Goal: Task Accomplishment & Management: Manage account settings

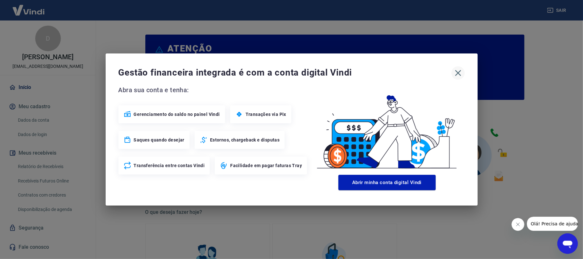
drag, startPoint x: 467, startPoint y: 69, endPoint x: 461, endPoint y: 71, distance: 5.9
click at [461, 71] on div "Gestão financeira integrada é com a conta digital Vindi Abra sua conta e tenha:…" at bounding box center [292, 129] width 372 height 152
click at [461, 71] on icon "button" at bounding box center [458, 73] width 10 height 10
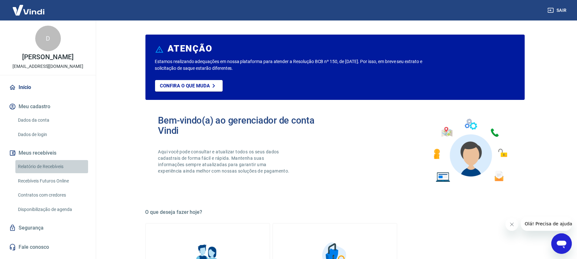
click at [32, 168] on link "Relatório de Recebíveis" at bounding box center [51, 166] width 73 height 13
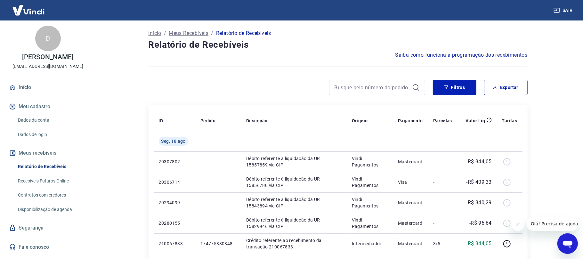
click at [515, 227] on button "Fechar mensagem da empresa" at bounding box center [517, 224] width 13 height 13
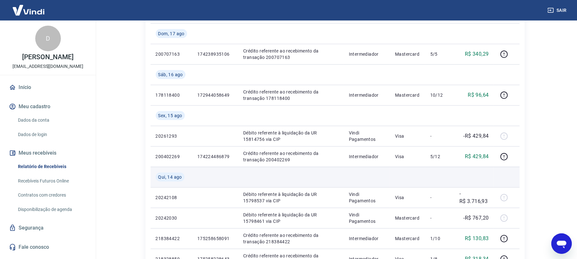
scroll to position [256, 0]
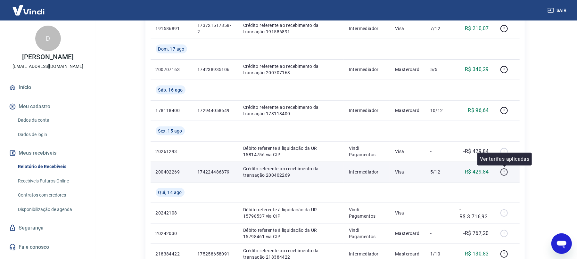
click at [500, 173] on icon "button" at bounding box center [504, 172] width 8 height 8
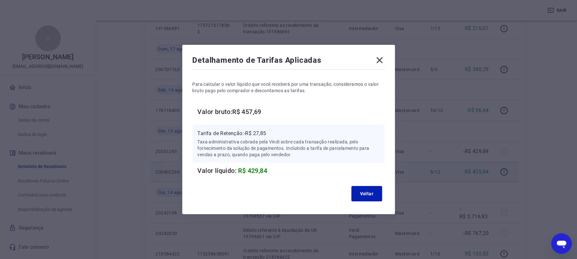
scroll to position [384, 0]
click at [378, 194] on button "Voltar" at bounding box center [366, 193] width 31 height 15
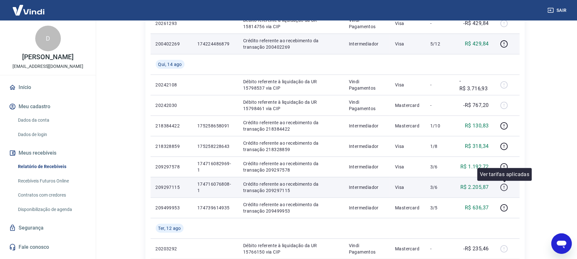
click at [502, 181] on div at bounding box center [504, 181] width 4 height 2
click at [507, 193] on td at bounding box center [507, 187] width 26 height 20
click at [504, 188] on icon "button" at bounding box center [504, 187] width 8 height 8
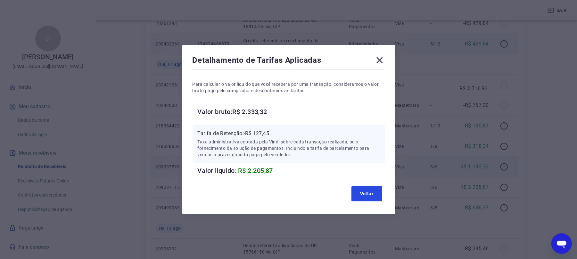
drag, startPoint x: 360, startPoint y: 191, endPoint x: 446, endPoint y: 171, distance: 88.2
click at [360, 191] on button "Voltar" at bounding box center [366, 193] width 31 height 15
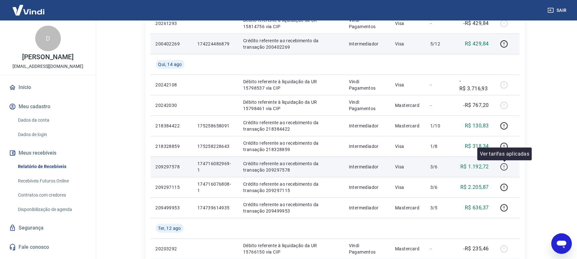
click at [509, 170] on button "button" at bounding box center [504, 167] width 10 height 10
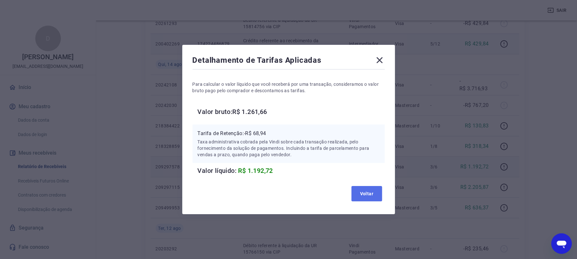
click at [382, 195] on button "Voltar" at bounding box center [366, 193] width 31 height 15
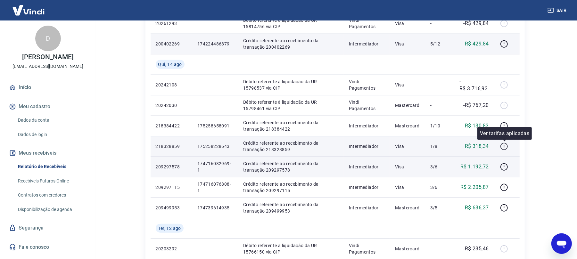
click at [507, 145] on icon "button" at bounding box center [504, 146] width 8 height 8
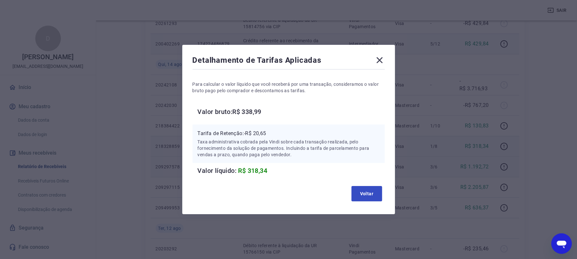
drag, startPoint x: 375, startPoint y: 202, endPoint x: 380, endPoint y: 196, distance: 7.0
click at [376, 201] on div "Voltar" at bounding box center [288, 193] width 192 height 20
drag, startPoint x: 380, startPoint y: 193, endPoint x: 458, endPoint y: 208, distance: 80.1
click at [382, 192] on button "Voltar" at bounding box center [366, 193] width 31 height 15
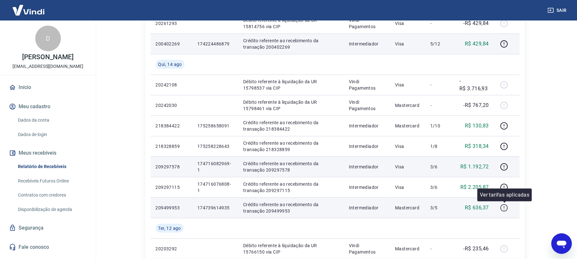
click at [499, 212] on td at bounding box center [507, 208] width 26 height 20
click at [506, 207] on icon "button" at bounding box center [504, 208] width 8 height 8
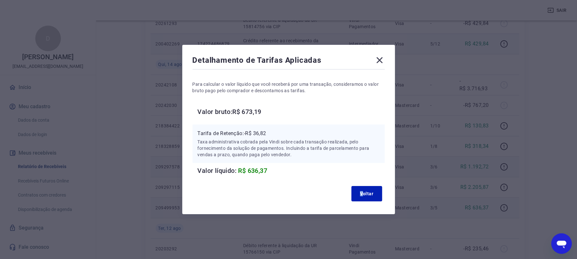
drag, startPoint x: 357, startPoint y: 184, endPoint x: 423, endPoint y: 182, distance: 66.3
click at [367, 188] on div "Voltar" at bounding box center [288, 193] width 192 height 20
drag, startPoint x: 355, startPoint y: 196, endPoint x: 474, endPoint y: 156, distance: 125.4
click at [356, 196] on button "Voltar" at bounding box center [366, 193] width 31 height 15
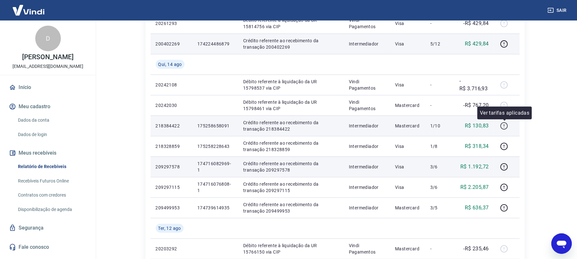
click at [508, 127] on div at bounding box center [506, 126] width 15 height 10
click at [506, 127] on icon "button" at bounding box center [504, 126] width 8 height 8
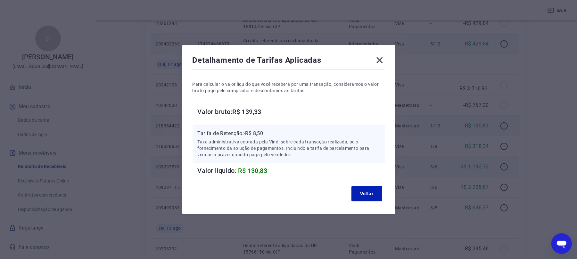
drag, startPoint x: 375, startPoint y: 66, endPoint x: 381, endPoint y: 62, distance: 6.7
click at [378, 64] on div "Detalhamento de Tarifas Aplicadas" at bounding box center [288, 61] width 192 height 13
click at [381, 62] on icon at bounding box center [379, 60] width 6 height 6
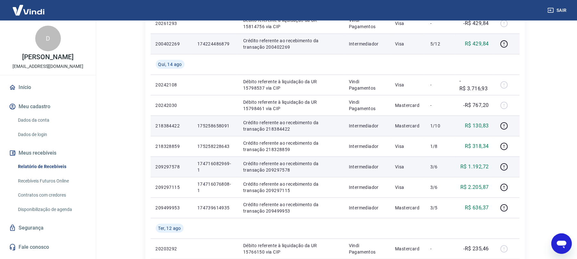
click at [569, 13] on div "Sair" at bounding box center [288, 10] width 577 height 20
click at [554, 15] on button "Sair" at bounding box center [557, 10] width 23 height 12
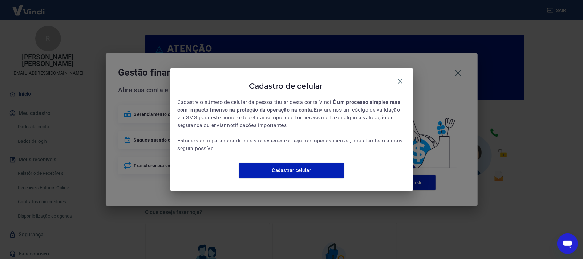
click at [398, 77] on icon "button" at bounding box center [400, 81] width 8 height 8
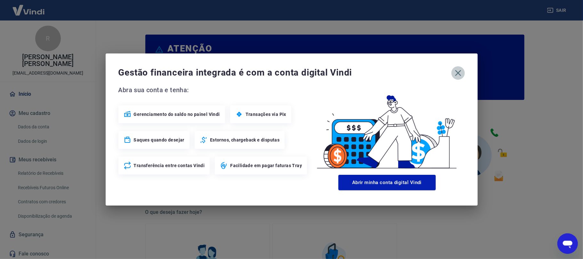
click at [456, 74] on icon "button" at bounding box center [458, 73] width 6 height 6
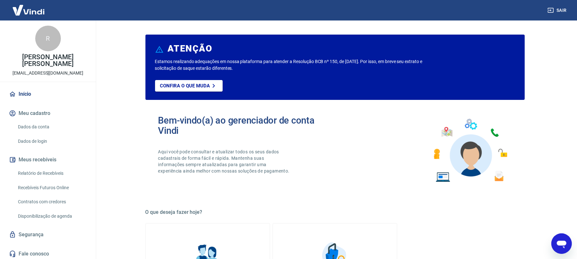
click at [59, 168] on link "Relatório de Recebíveis" at bounding box center [51, 173] width 73 height 13
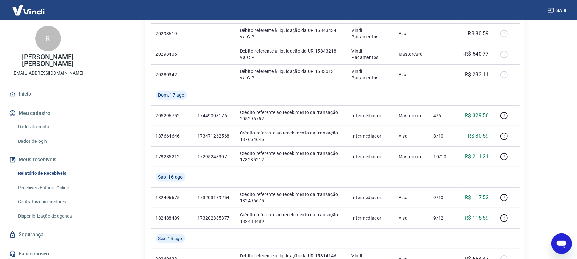
scroll to position [256, 0]
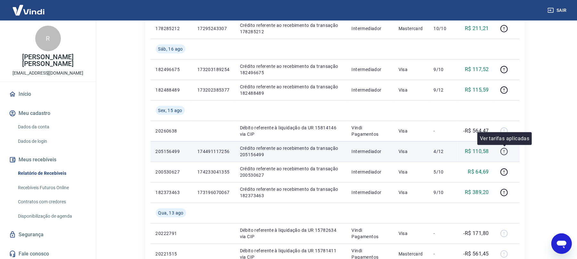
click at [504, 153] on icon "button" at bounding box center [504, 152] width 8 height 8
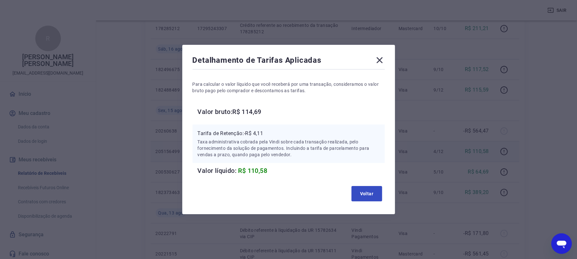
drag, startPoint x: 352, startPoint y: 195, endPoint x: 367, endPoint y: 196, distance: 14.7
click at [361, 195] on div "Voltar" at bounding box center [288, 193] width 192 height 20
click at [382, 194] on button "Voltar" at bounding box center [366, 193] width 31 height 15
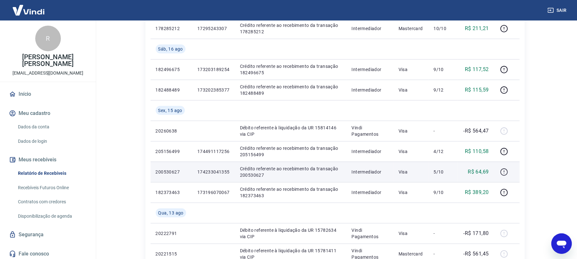
click at [501, 172] on button "button" at bounding box center [504, 172] width 10 height 10
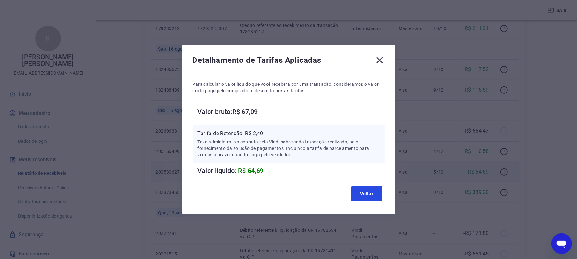
drag, startPoint x: 360, startPoint y: 196, endPoint x: 415, endPoint y: 181, distance: 56.4
click at [370, 194] on button "Voltar" at bounding box center [366, 193] width 31 height 15
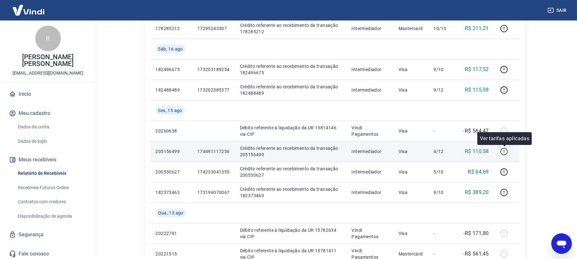
click at [503, 152] on icon "button" at bounding box center [504, 152] width 8 height 8
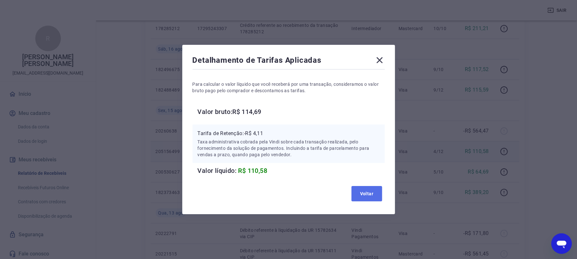
click at [381, 194] on button "Voltar" at bounding box center [366, 193] width 31 height 15
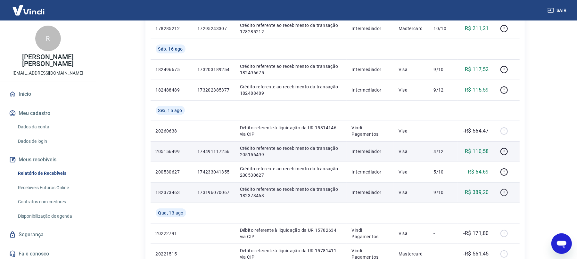
click at [500, 193] on button "button" at bounding box center [504, 192] width 10 height 10
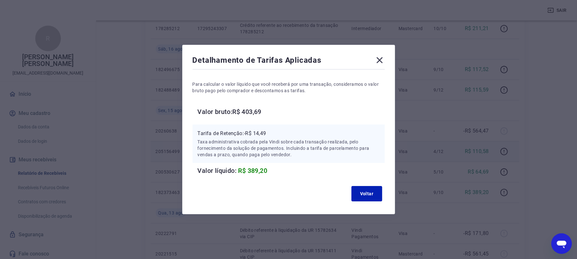
drag, startPoint x: 381, startPoint y: 62, endPoint x: 520, endPoint y: 24, distance: 144.6
click at [383, 61] on icon at bounding box center [379, 60] width 10 height 10
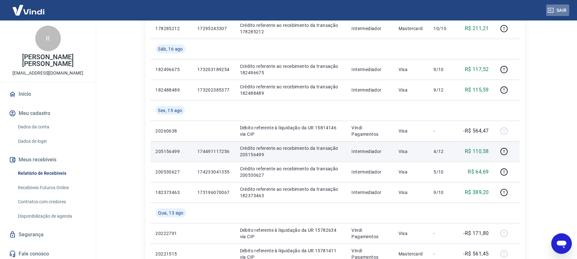
click at [566, 8] on button "Sair" at bounding box center [557, 10] width 23 height 12
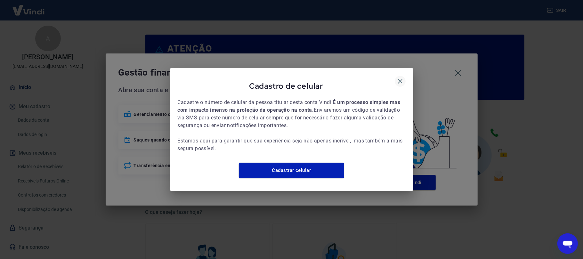
click at [403, 81] on div "Cadastro de celular" at bounding box center [292, 87] width 228 height 23
drag, startPoint x: 402, startPoint y: 80, endPoint x: 436, endPoint y: 78, distance: 34.0
click at [404, 78] on icon "button" at bounding box center [400, 81] width 8 height 8
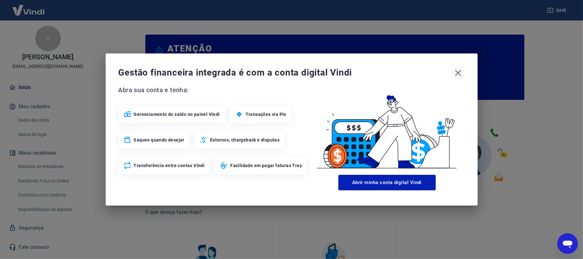
click at [460, 75] on icon "button" at bounding box center [458, 73] width 6 height 6
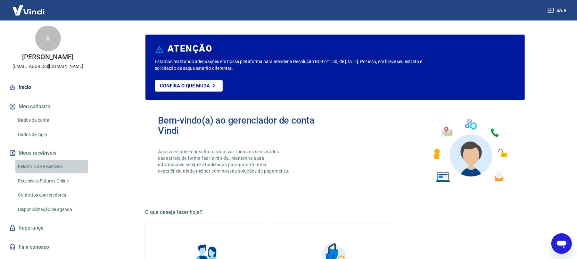
click at [67, 173] on link "Relatório de Recebíveis" at bounding box center [51, 166] width 73 height 13
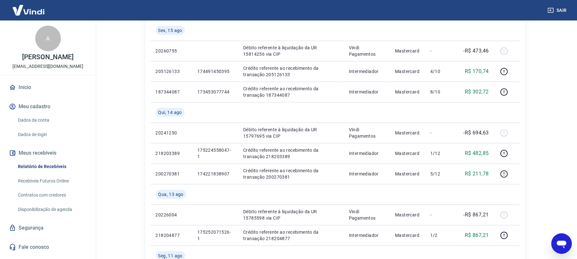
scroll to position [128, 0]
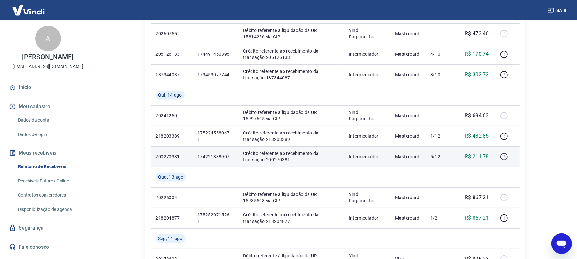
drag, startPoint x: 512, startPoint y: 154, endPoint x: 508, endPoint y: 157, distance: 4.6
click at [511, 155] on div at bounding box center [506, 156] width 15 height 10
click at [506, 159] on icon "button" at bounding box center [504, 157] width 8 height 8
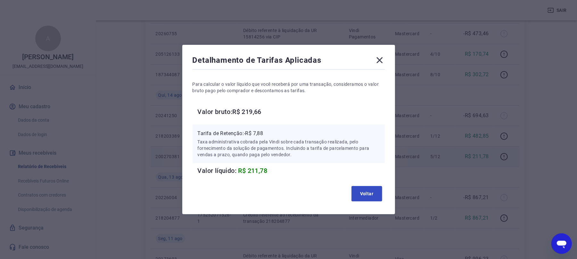
drag, startPoint x: 387, startPoint y: 191, endPoint x: 381, endPoint y: 193, distance: 5.9
click at [384, 192] on div "Voltar" at bounding box center [288, 193] width 192 height 20
click at [381, 193] on button "Voltar" at bounding box center [366, 193] width 31 height 15
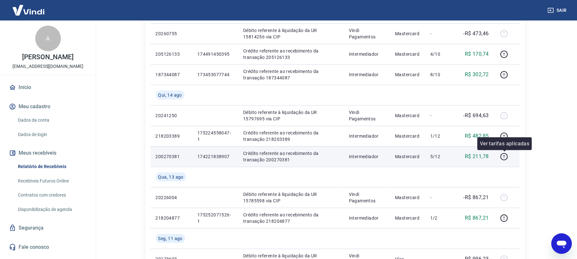
click at [505, 138] on div "Ver tarifas aplicadas" at bounding box center [504, 143] width 54 height 13
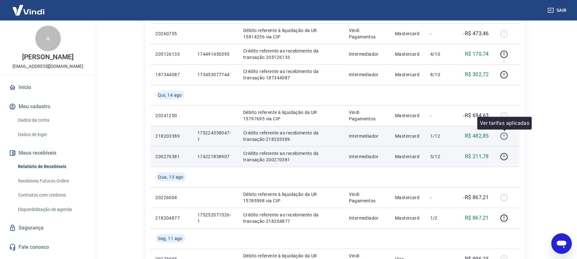
click at [501, 132] on icon "button" at bounding box center [504, 136] width 8 height 8
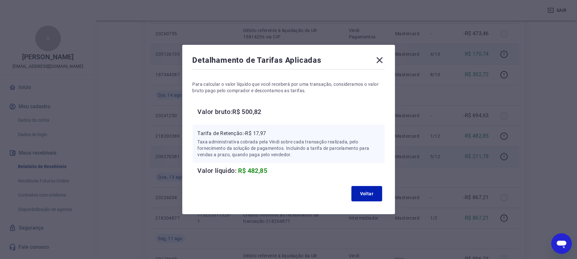
drag, startPoint x: 383, startPoint y: 60, endPoint x: 381, endPoint y: 55, distance: 4.9
click at [383, 60] on icon at bounding box center [379, 60] width 10 height 10
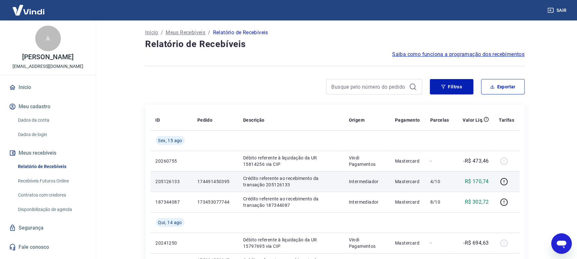
scroll to position [0, 0]
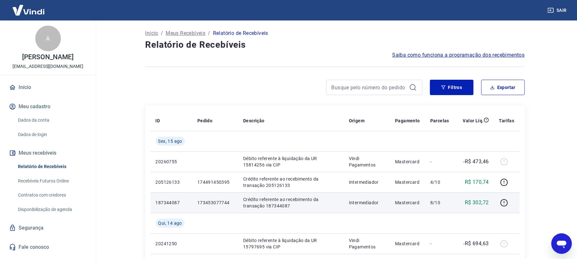
click at [510, 206] on div at bounding box center [506, 203] width 15 height 10
click at [507, 205] on icon "button" at bounding box center [504, 203] width 8 height 8
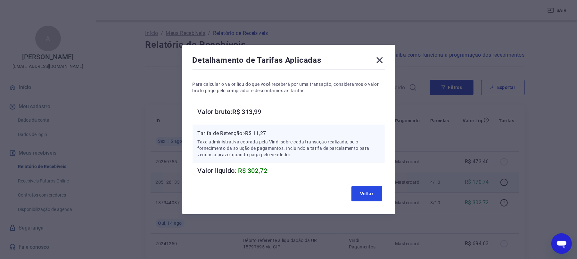
drag, startPoint x: 374, startPoint y: 196, endPoint x: 488, endPoint y: 186, distance: 114.7
click at [376, 195] on button "Voltar" at bounding box center [366, 193] width 31 height 15
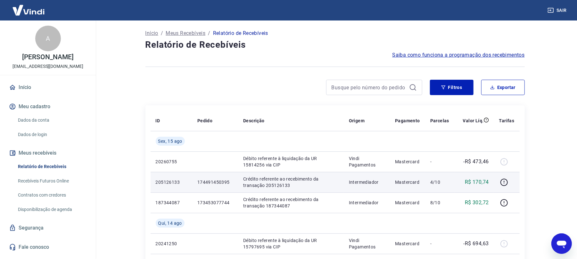
click at [513, 182] on div at bounding box center [506, 182] width 15 height 10
click at [508, 182] on button "button" at bounding box center [504, 182] width 10 height 10
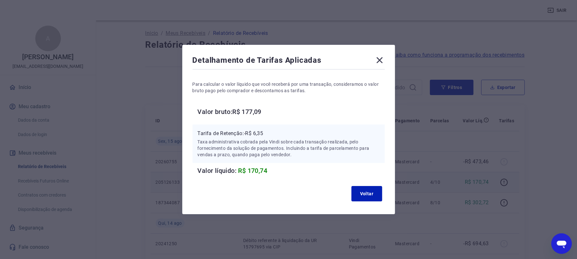
click at [383, 64] on icon at bounding box center [379, 60] width 10 height 10
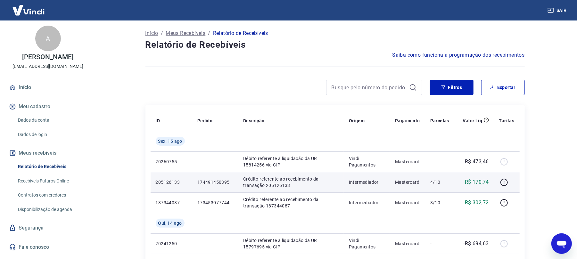
click at [569, 10] on div "Sair" at bounding box center [288, 10] width 577 height 20
drag, startPoint x: 565, startPoint y: 11, endPoint x: 559, endPoint y: 9, distance: 6.6
click at [565, 11] on button "Sair" at bounding box center [557, 10] width 23 height 12
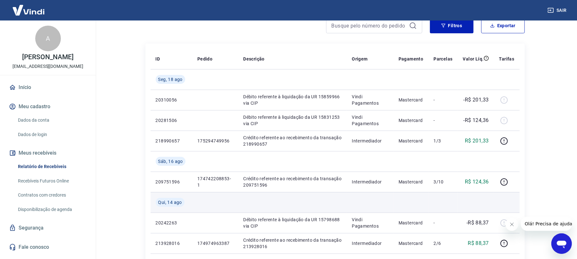
scroll to position [128, 0]
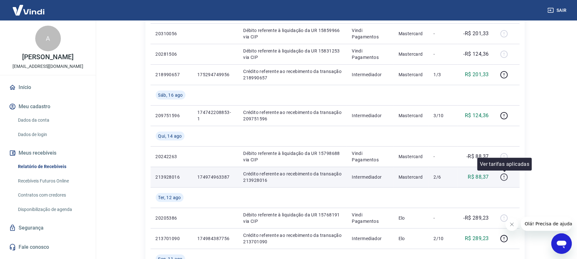
click at [504, 175] on icon "button" at bounding box center [504, 177] width 8 height 8
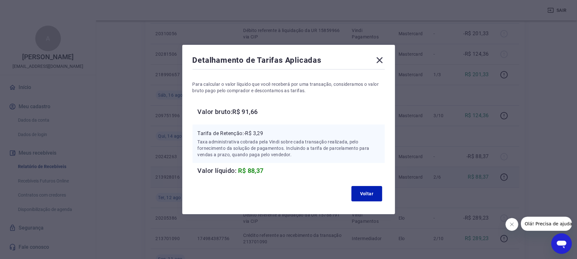
drag, startPoint x: 363, startPoint y: 207, endPoint x: 363, endPoint y: 202, distance: 5.1
click at [363, 204] on div "Detalhamento de Tarifas Aplicadas Para calcular o valor líquido que você recebe…" at bounding box center [288, 129] width 213 height 169
click at [364, 202] on div "Voltar" at bounding box center [288, 193] width 192 height 20
click at [364, 198] on button "Voltar" at bounding box center [366, 193] width 31 height 15
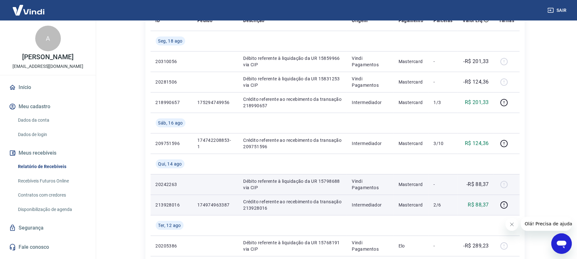
scroll to position [85, 0]
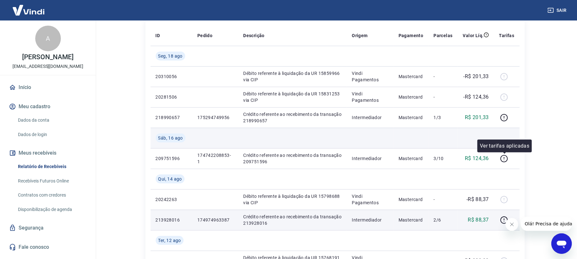
drag, startPoint x: 505, startPoint y: 158, endPoint x: 264, endPoint y: 131, distance: 242.3
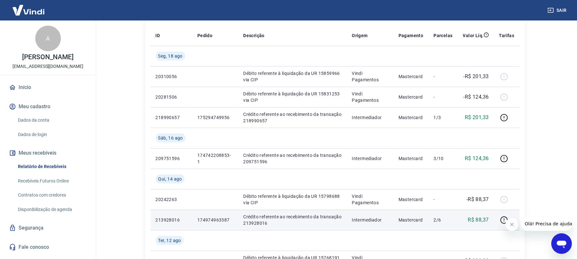
click at [542, 11] on div "Sair" at bounding box center [288, 10] width 577 height 20
click at [568, 8] on button "Sair" at bounding box center [557, 10] width 23 height 12
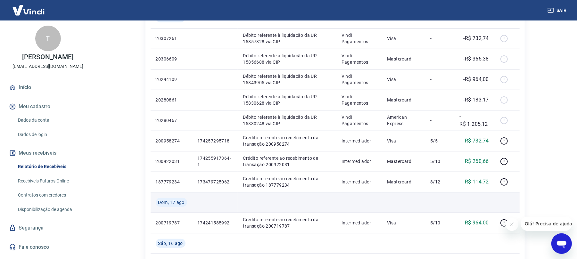
scroll to position [128, 0]
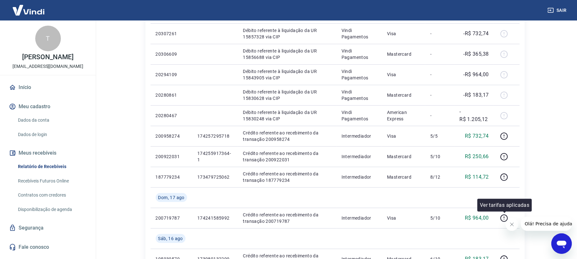
click at [509, 221] on button "Fechar mensagem da empresa" at bounding box center [511, 224] width 13 height 13
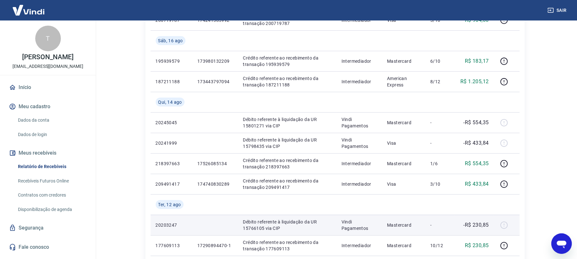
scroll to position [341, 0]
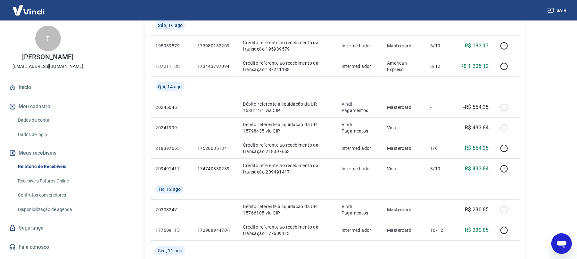
drag, startPoint x: 561, startPoint y: 10, endPoint x: 126, endPoint y: 2, distance: 435.4
click at [128, 6] on div "Sair" at bounding box center [288, 10] width 577 height 20
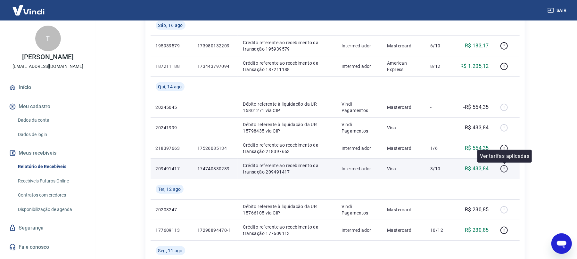
click at [507, 173] on button "button" at bounding box center [504, 169] width 10 height 10
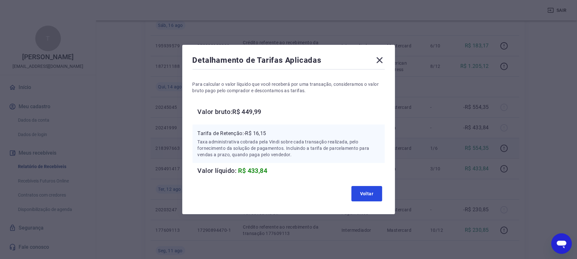
click at [379, 198] on button "Voltar" at bounding box center [366, 193] width 31 height 15
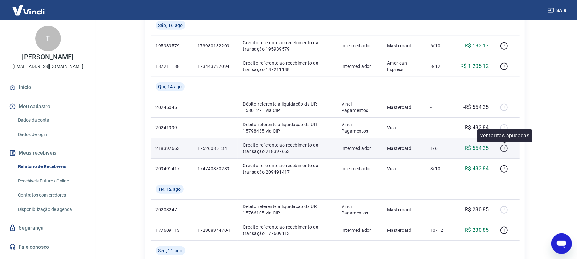
click at [504, 151] on icon "button" at bounding box center [504, 148] width 8 height 8
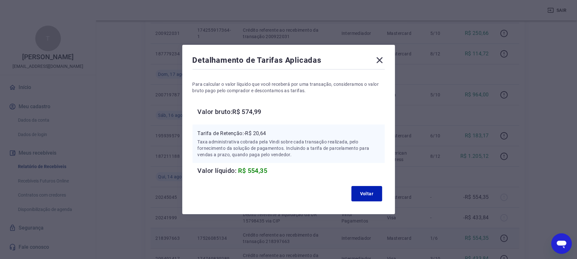
scroll to position [171, 0]
click at [371, 188] on button "Voltar" at bounding box center [366, 193] width 31 height 15
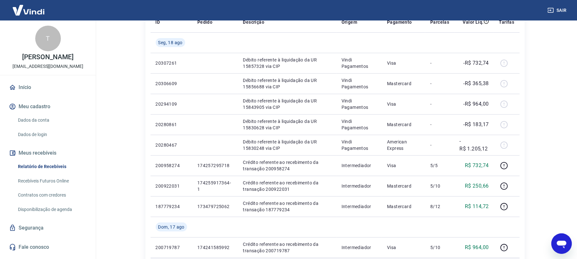
scroll to position [85, 0]
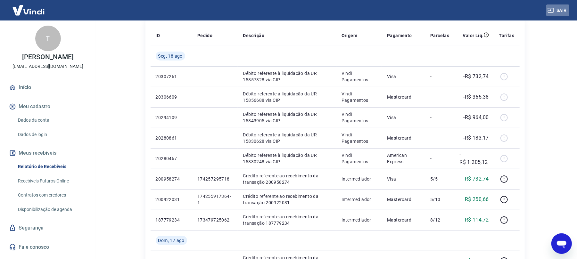
click at [557, 10] on button "Sair" at bounding box center [557, 10] width 23 height 12
